Goal: Information Seeking & Learning: Check status

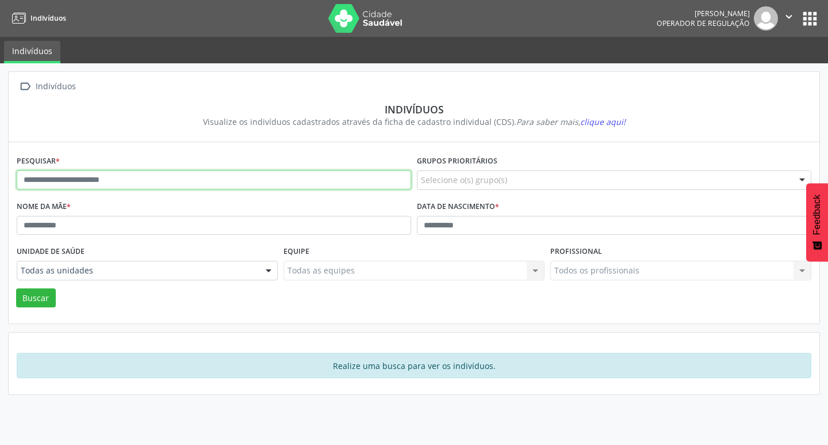
click at [170, 176] on input "text" at bounding box center [214, 180] width 395 height 20
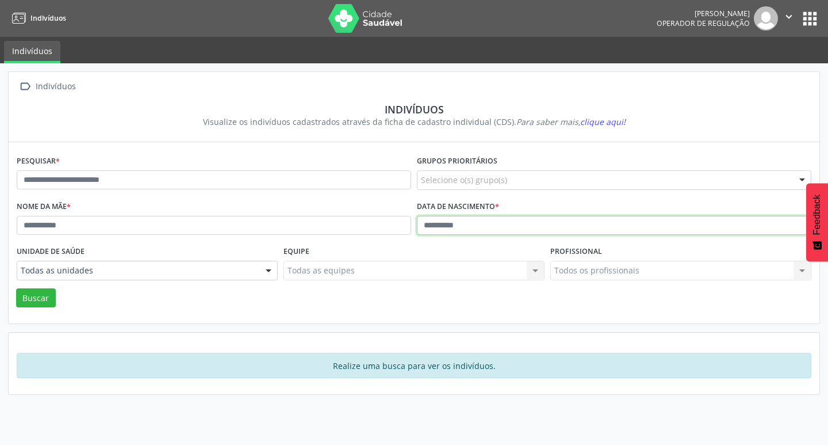
click at [422, 226] on input "text" at bounding box center [614, 226] width 395 height 20
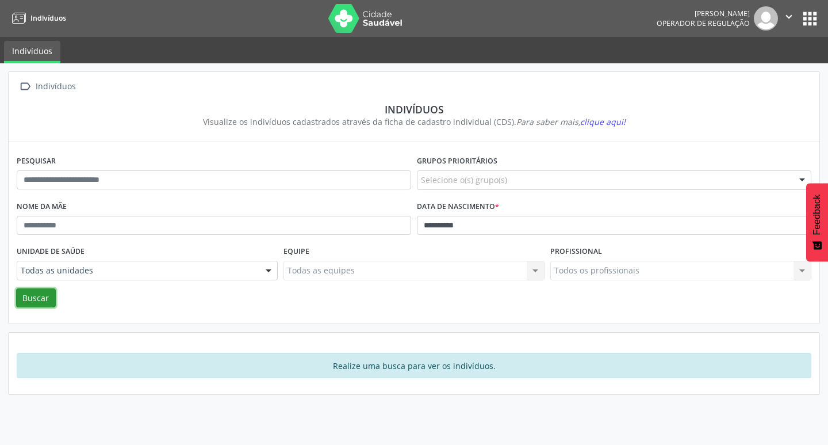
click at [41, 293] on button "Buscar" at bounding box center [36, 298] width 40 height 20
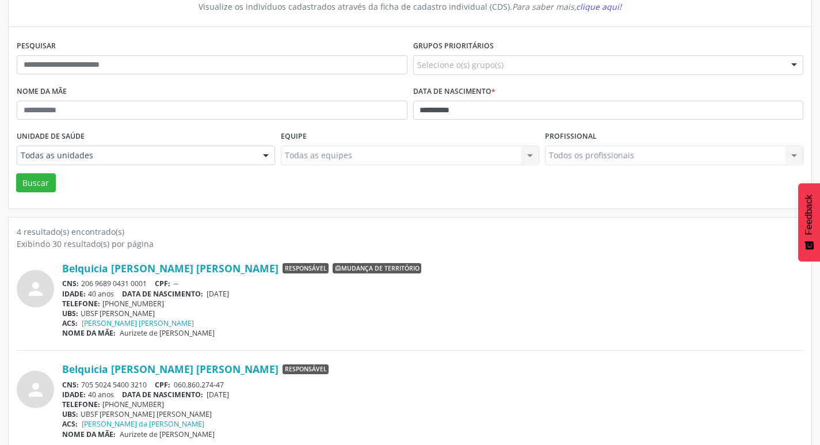
scroll to position [40, 0]
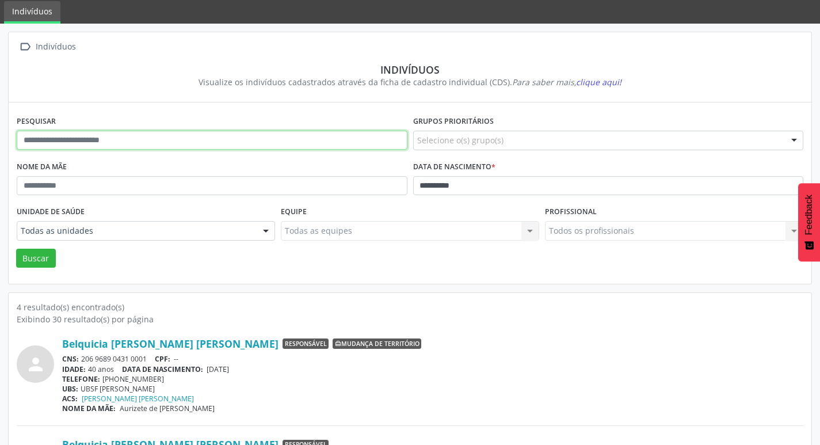
click at [272, 135] on input "text" at bounding box center [212, 141] width 391 height 20
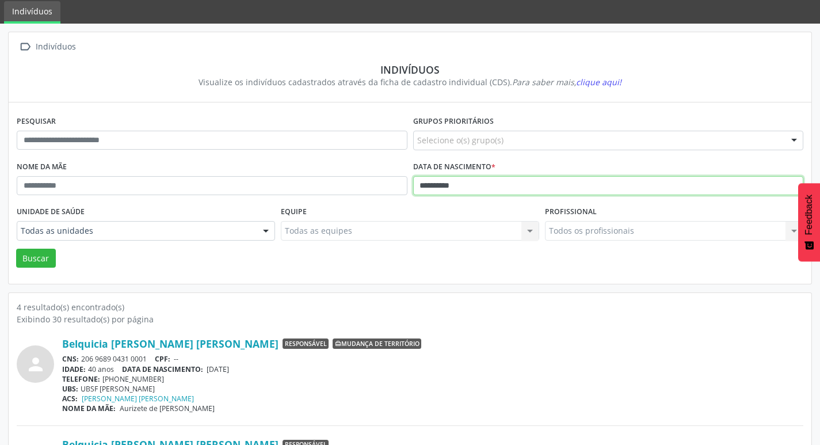
click at [458, 193] on input "**********" at bounding box center [608, 186] width 391 height 20
click at [463, 188] on input "*********" at bounding box center [608, 186] width 391 height 20
type input "*"
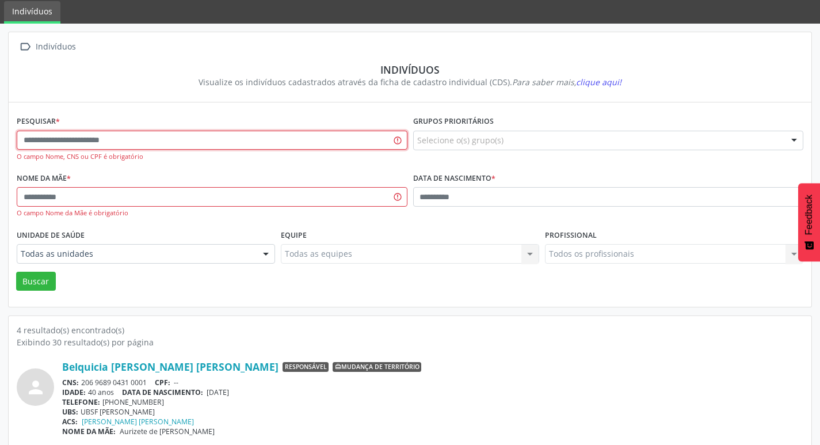
click at [205, 144] on input "text" at bounding box center [212, 141] width 391 height 20
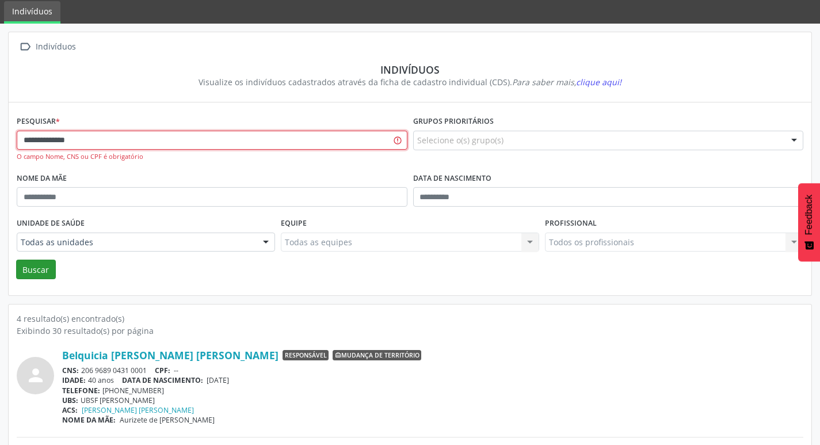
type input "**********"
click at [43, 272] on button "Buscar" at bounding box center [36, 269] width 40 height 20
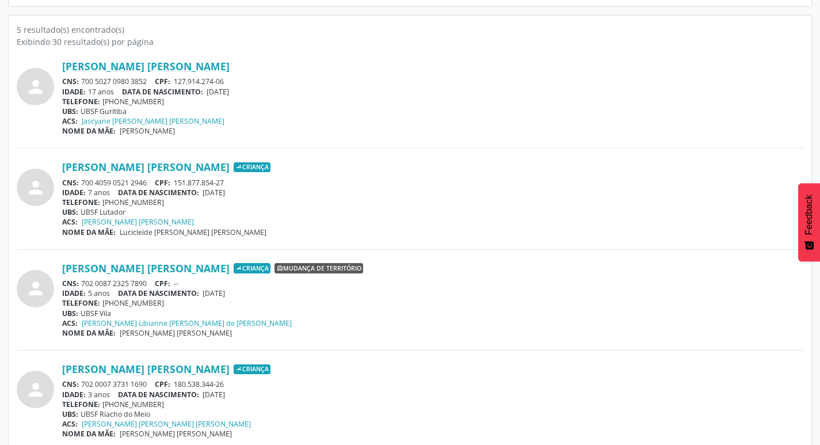
scroll to position [403, 0]
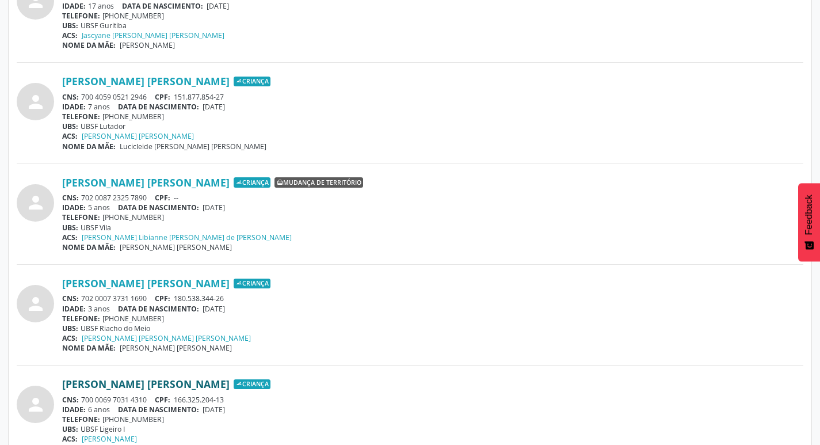
click at [153, 381] on link "[PERSON_NAME] [PERSON_NAME]" at bounding box center [145, 383] width 167 height 13
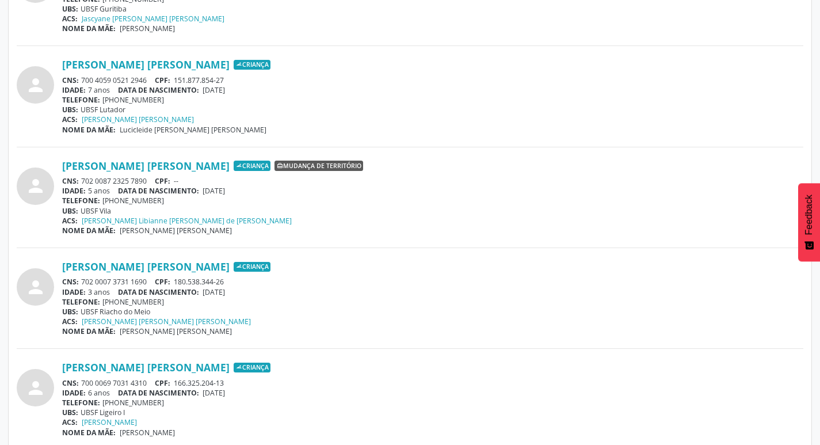
scroll to position [429, 0]
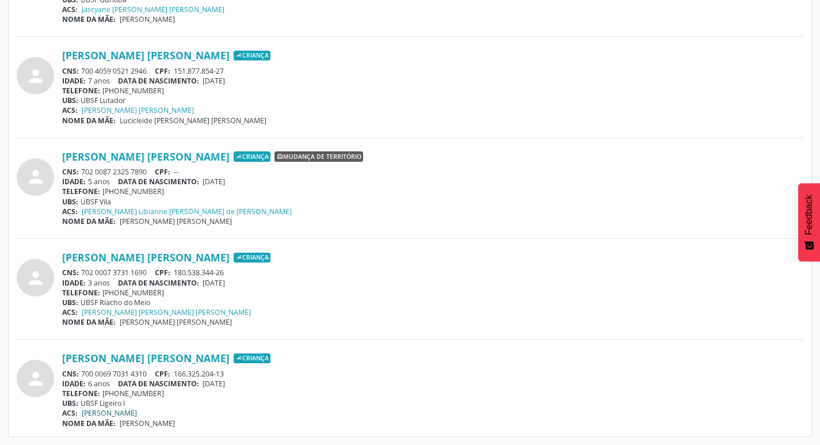
click at [137, 415] on link "[PERSON_NAME]" at bounding box center [109, 413] width 55 height 10
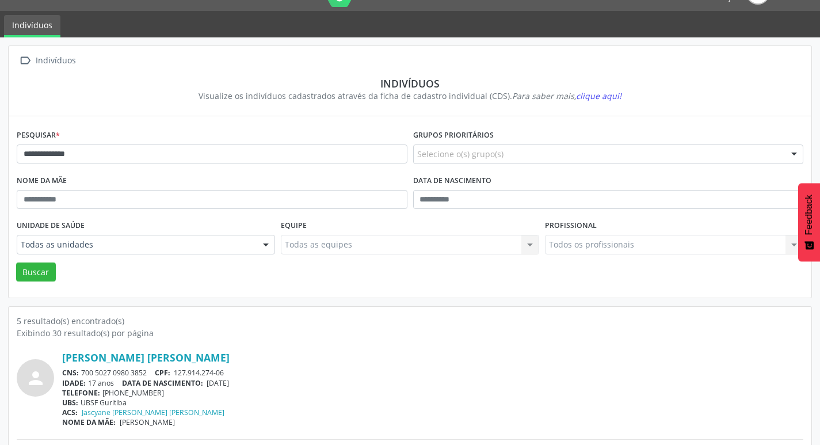
scroll to position [0, 0]
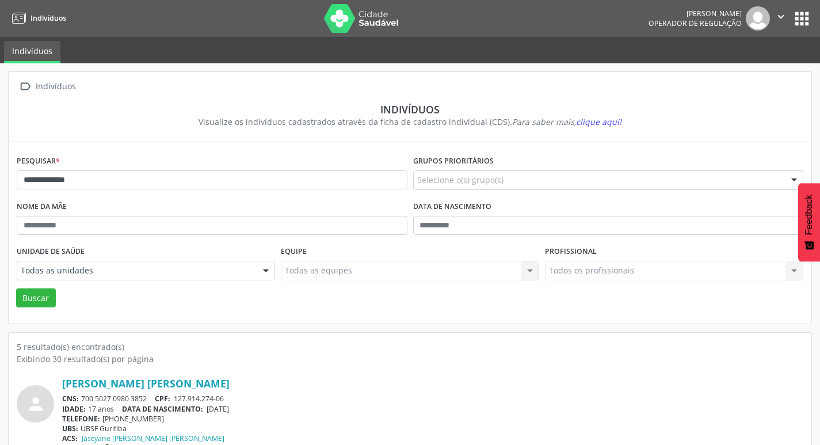
click at [797, 17] on button "apps" at bounding box center [802, 19] width 20 height 20
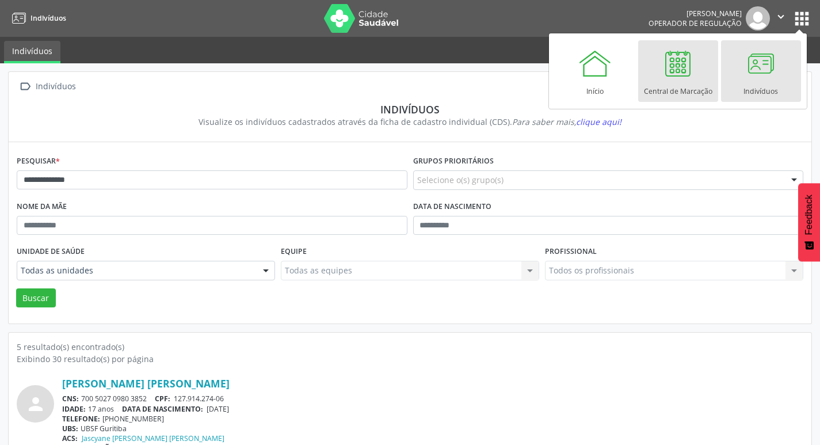
click at [648, 71] on link "Central de Marcação" at bounding box center [678, 71] width 80 height 62
